Goal: Communication & Community: Participate in discussion

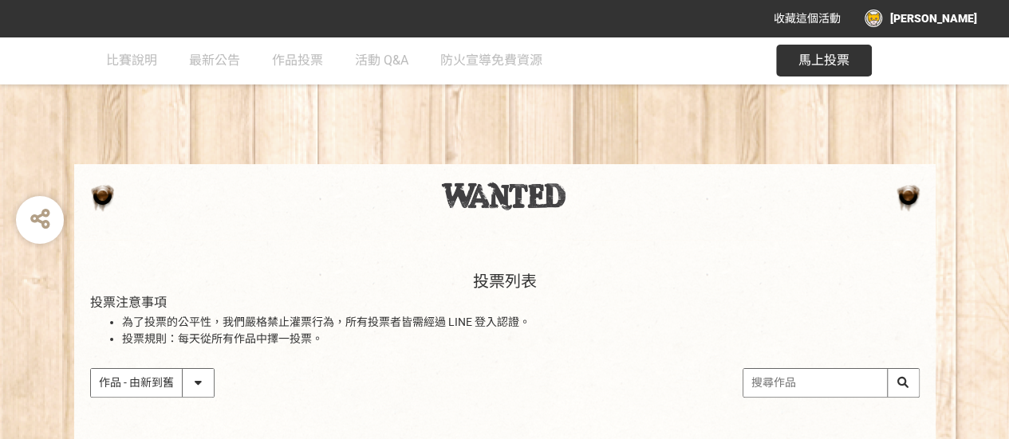
click at [775, 385] on input "search" at bounding box center [830, 383] width 175 height 28
type input "u"
type input "一念之間"
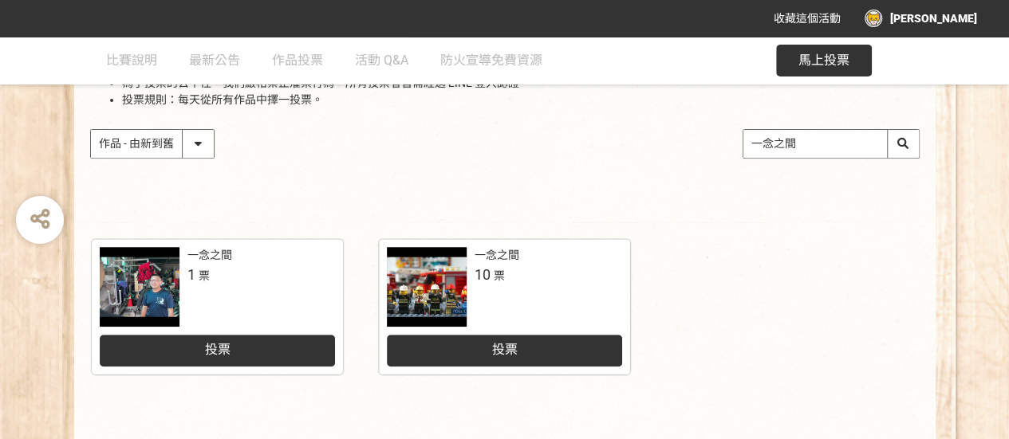
scroll to position [185, 0]
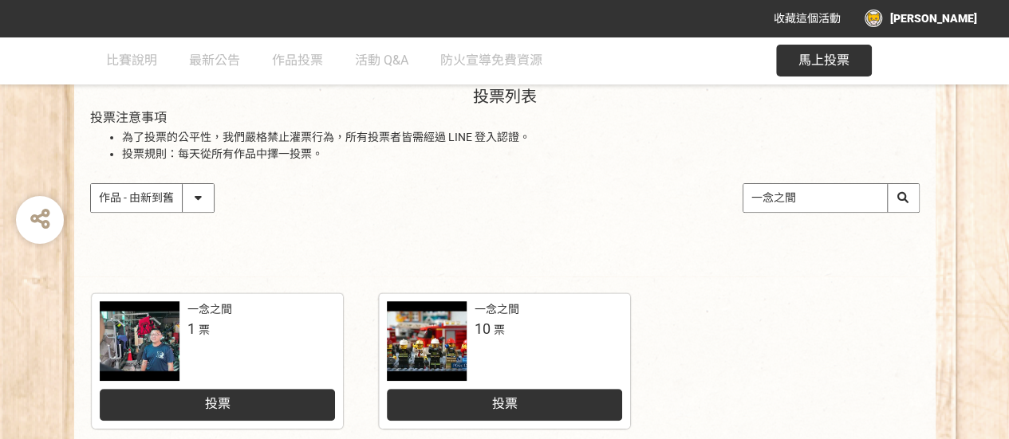
click at [242, 293] on link "一念之間 1 票 投票" at bounding box center [217, 361] width 251 height 136
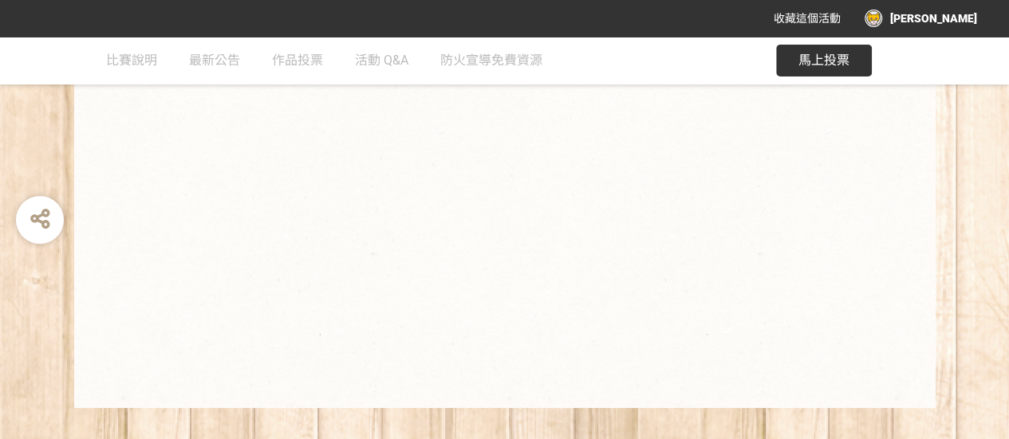
scroll to position [348, 0]
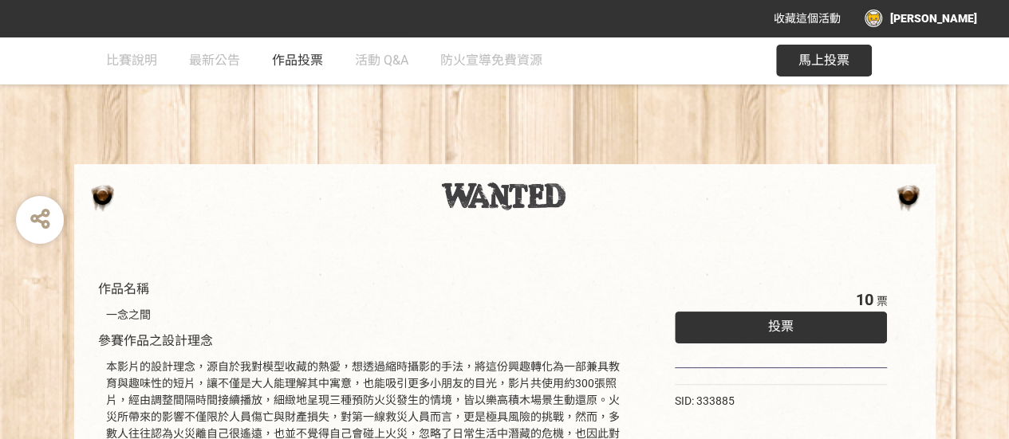
click at [295, 61] on span "作品投票" at bounding box center [297, 60] width 51 height 15
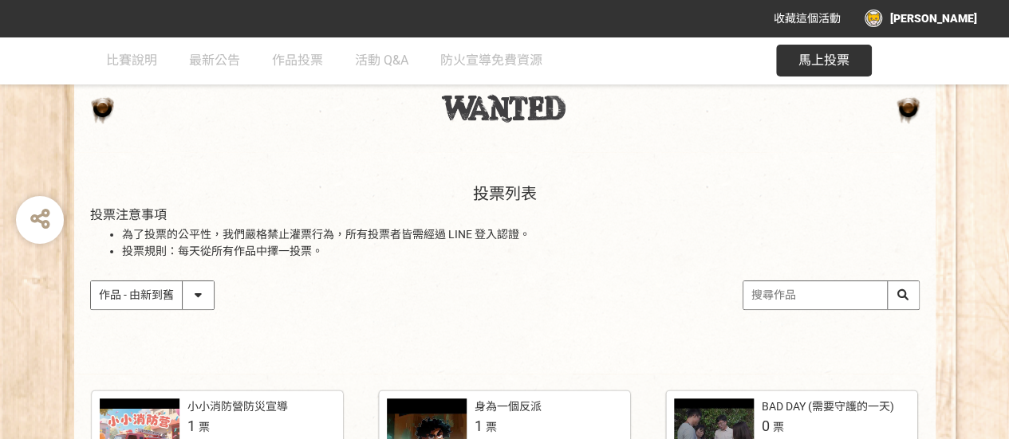
scroll to position [159, 0]
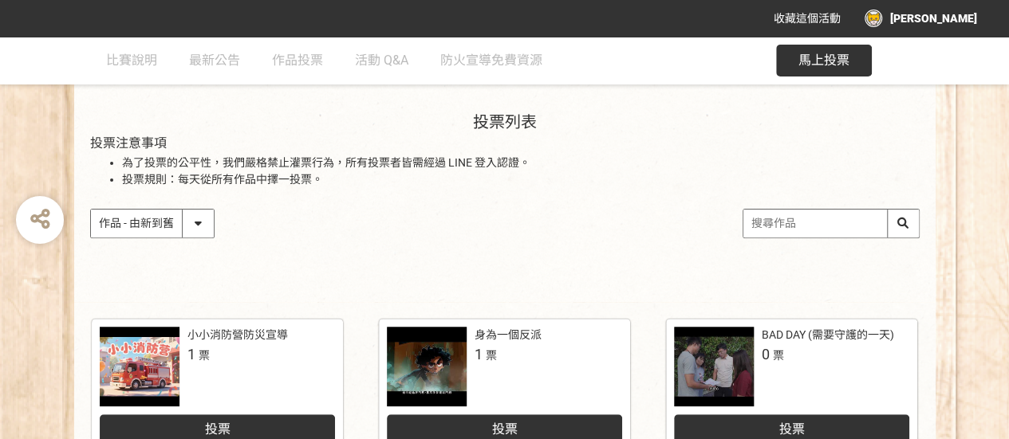
click at [195, 227] on select "作品 - 由新到舊 作品 - 由舊到新 票數 - 由多到少 票數 - 由少到多" at bounding box center [152, 224] width 123 height 28
select select "vote"
click at [91, 210] on select "作品 - 由新到舊 作品 - 由舊到新 票數 - 由多到少 票數 - 由少到多" at bounding box center [152, 224] width 123 height 28
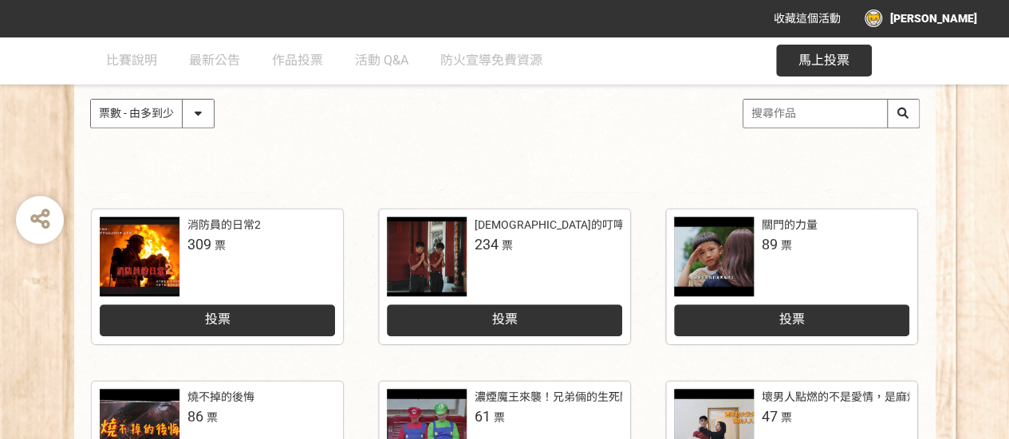
scroll to position [319, 0]
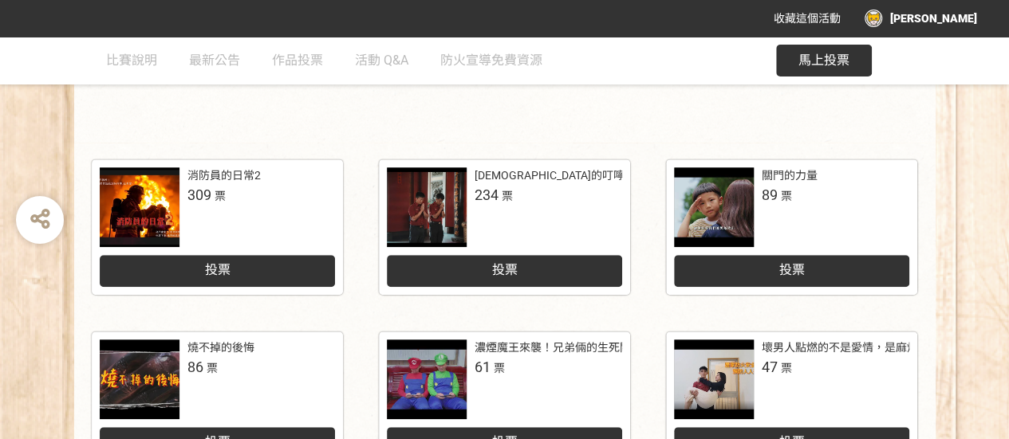
click at [154, 207] on div at bounding box center [140, 207] width 80 height 80
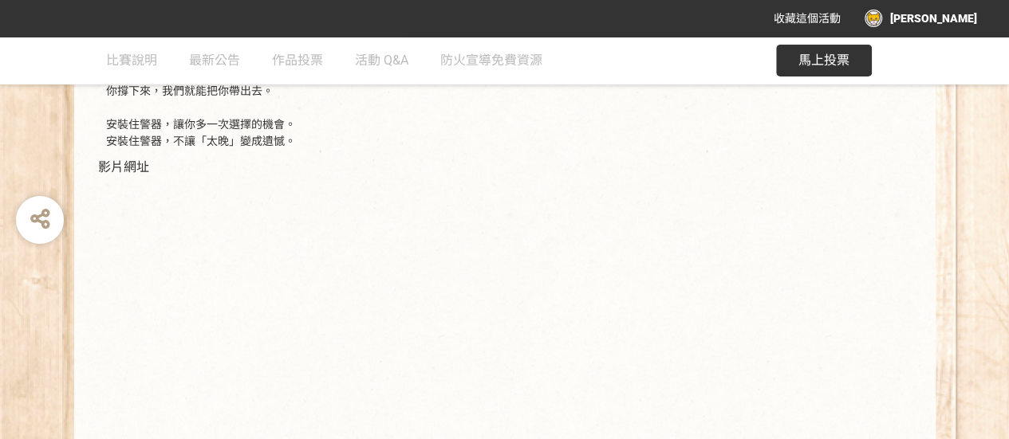
scroll to position [558, 0]
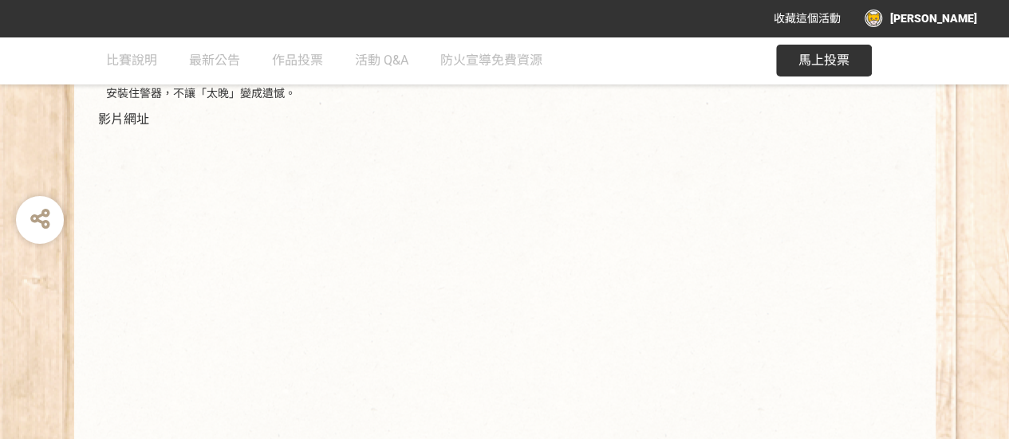
select select "vote"
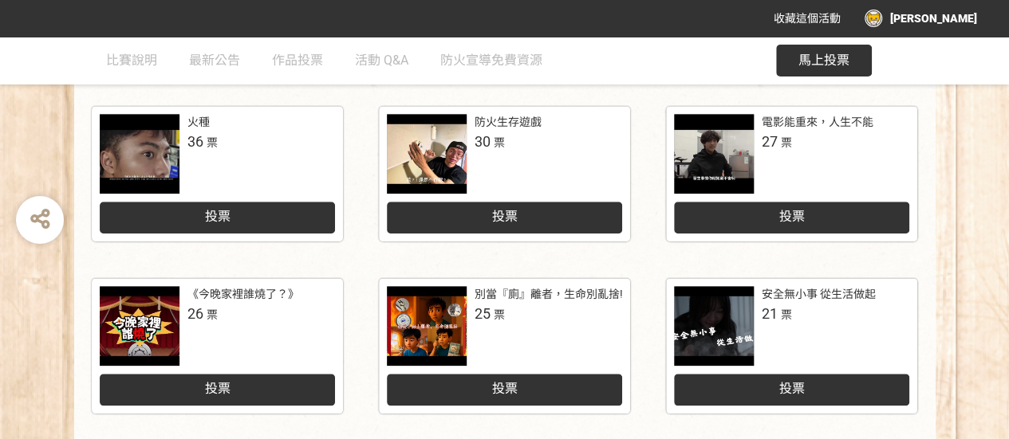
scroll to position [797, 0]
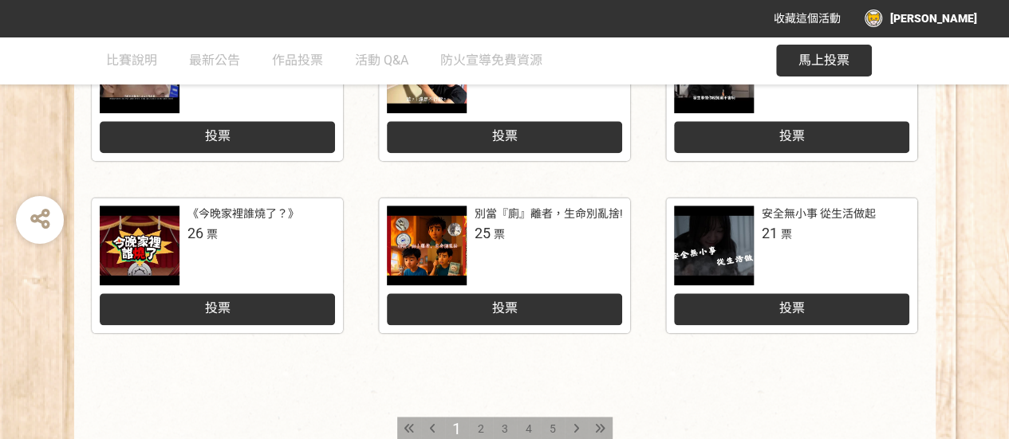
click at [476, 429] on div "2" at bounding box center [481, 429] width 24 height 24
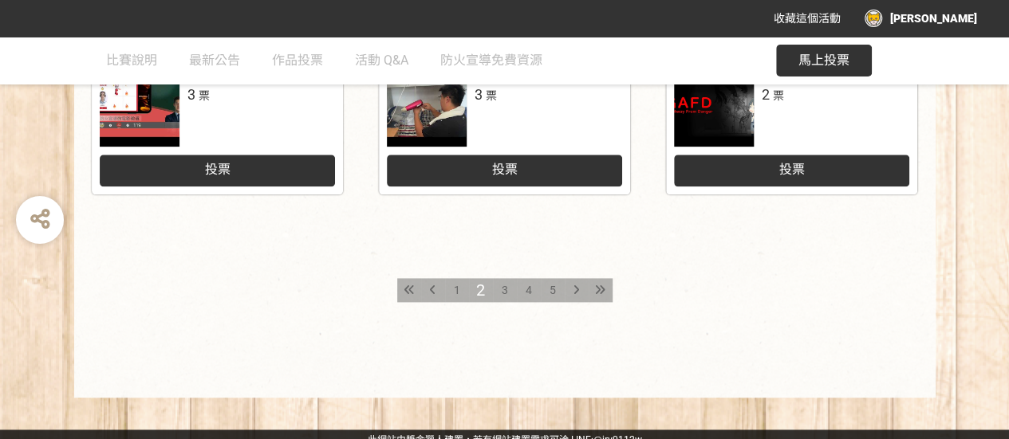
scroll to position [946, 0]
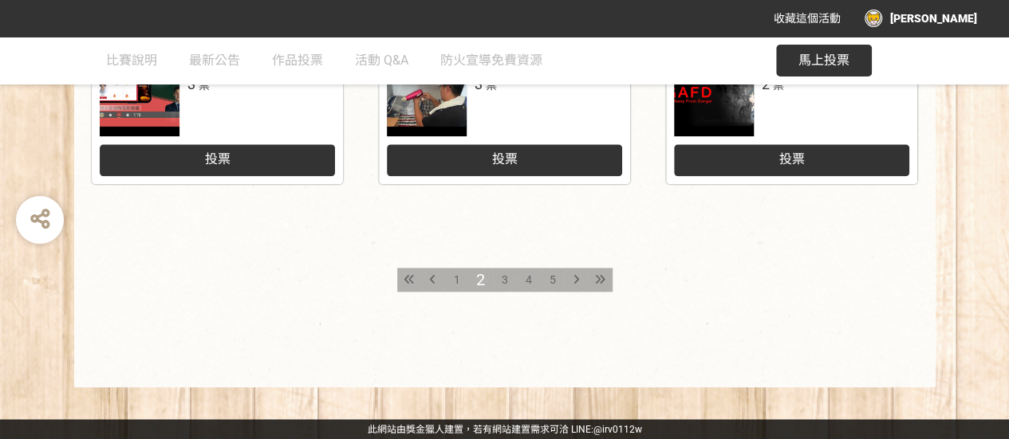
click at [450, 280] on div "1" at bounding box center [457, 280] width 24 height 24
